Goal: Find specific page/section: Locate a particular part of the current website

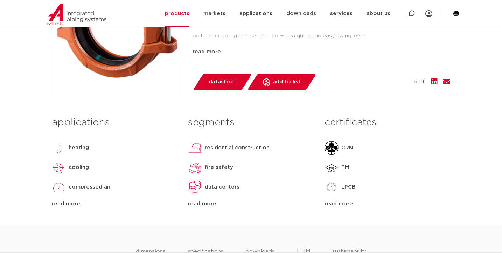
scroll to position [280, 0]
